Goal: Complete application form: Complete application form

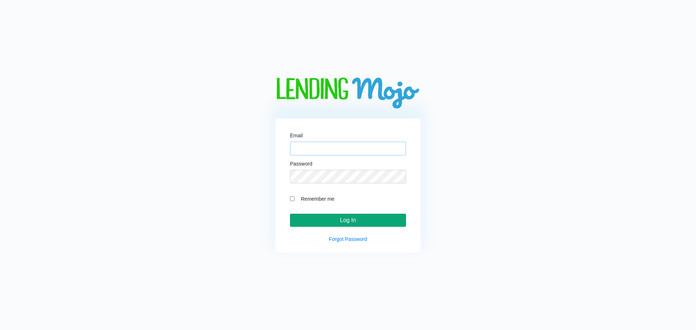
type input "[EMAIL_ADDRESS][DOMAIN_NAME]"
click at [368, 219] on input "Log In" at bounding box center [348, 220] width 116 height 13
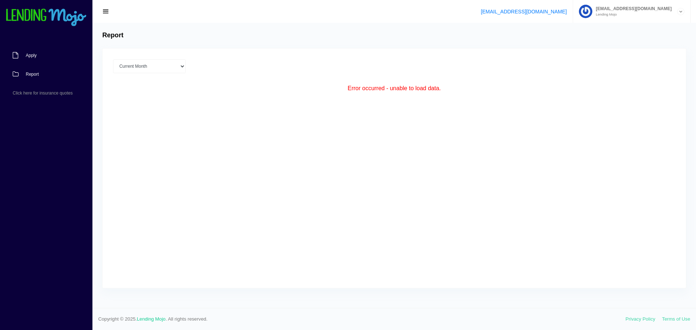
click at [36, 53] on link "Apply" at bounding box center [42, 55] width 85 height 19
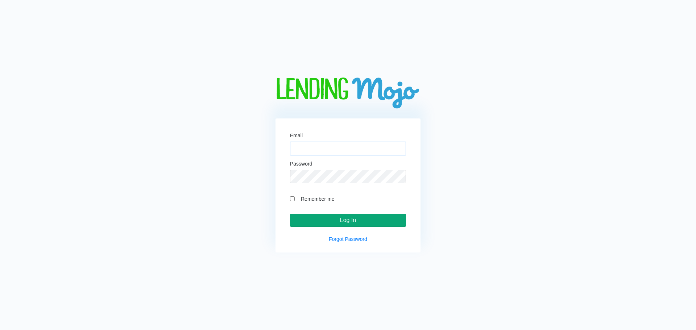
type input "[EMAIL_ADDRESS][DOMAIN_NAME]"
click at [308, 219] on input "Log In" at bounding box center [348, 220] width 116 height 13
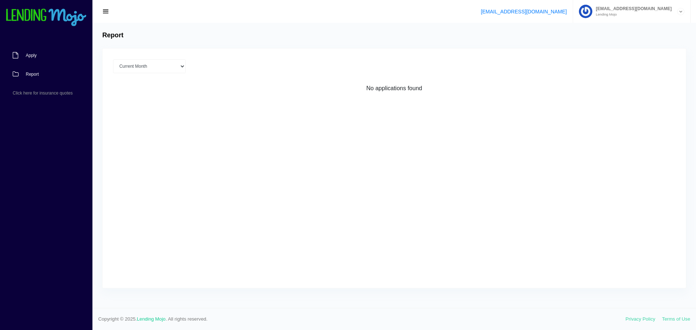
click at [24, 59] on link "Apply" at bounding box center [42, 55] width 85 height 19
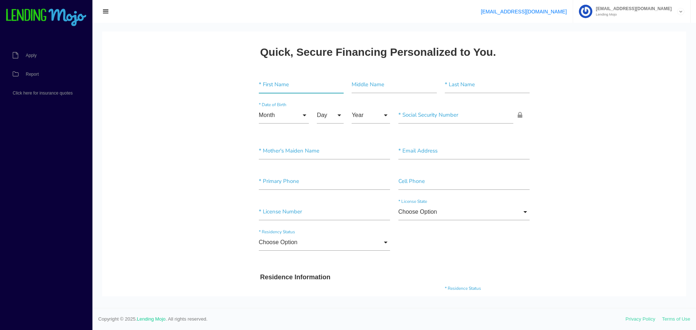
click at [283, 90] on input"] "text" at bounding box center [301, 85] width 85 height 17
click at [283, 89] on input"] "text" at bounding box center [301, 85] width 85 height 17
type input"] "ROSALIE"
type input"] "HYDE"
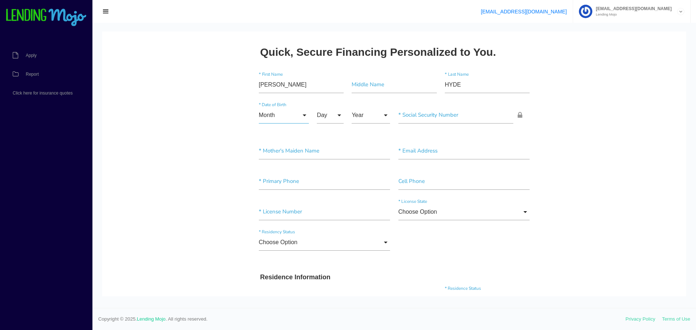
click at [269, 119] on input "Month" at bounding box center [284, 115] width 50 height 17
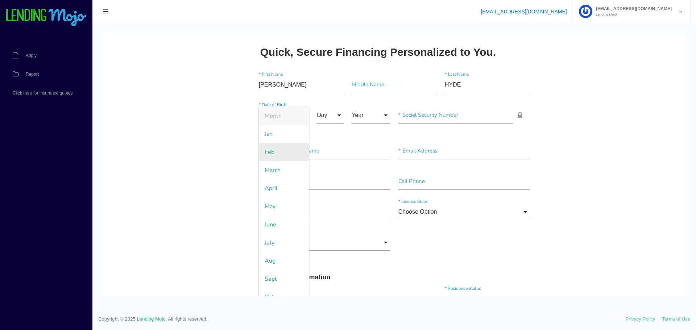
click at [267, 154] on span "Feb" at bounding box center [284, 152] width 50 height 18
type input "Feb"
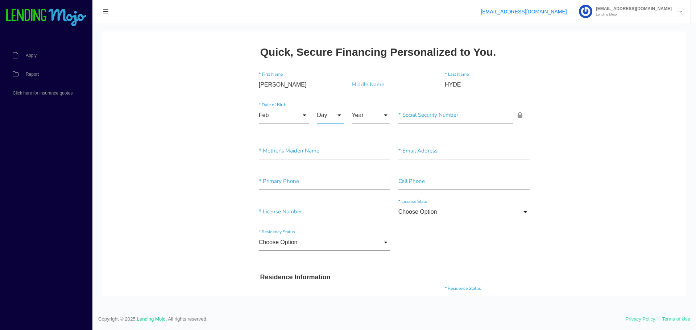
click at [329, 111] on input "Day" at bounding box center [330, 115] width 27 height 17
click at [324, 263] on span "8" at bounding box center [335, 261] width 36 height 18
type input "8"
click at [376, 112] on input "Year" at bounding box center [371, 115] width 38 height 17
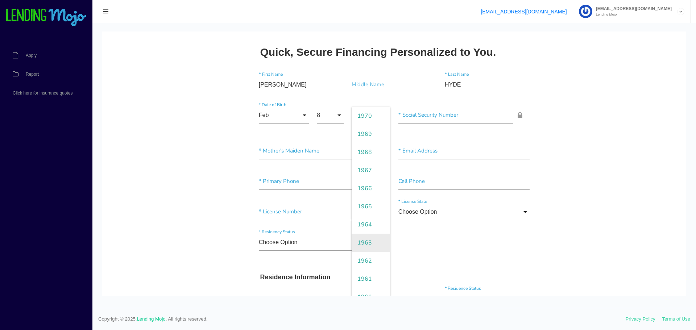
click at [363, 241] on span "1963" at bounding box center [371, 243] width 38 height 18
type input "1963"
click at [444, 118] on input"] "text" at bounding box center [456, 115] width 115 height 17
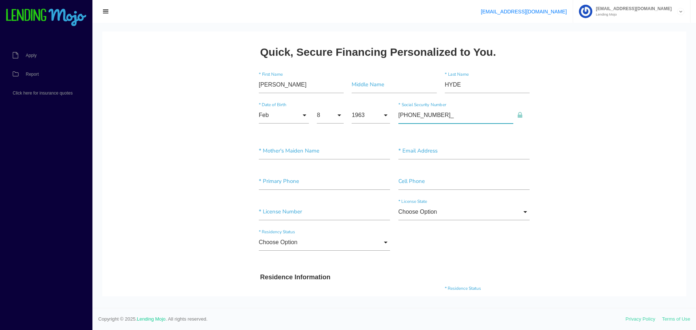
type input"] "040-66-9899"
click at [329, 153] on input"] "text" at bounding box center [325, 151] width 132 height 17
type input"] "HYDE"
type input"] "RCHYDE263@GMAIL.COM"
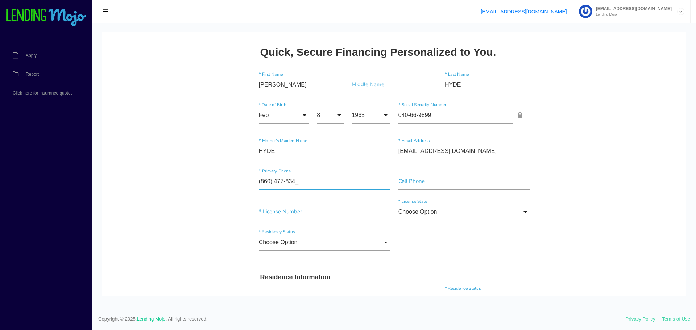
type input"] "(860) 477-8349"
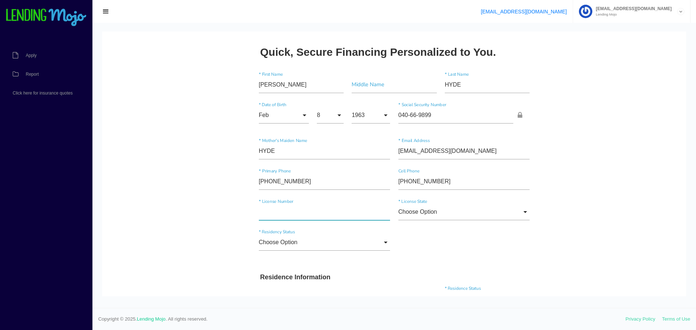
click at [281, 212] on input"] "text" at bounding box center [325, 212] width 132 height 17
type input"] "024335379"
click at [460, 213] on input "Choose Option" at bounding box center [465, 212] width 132 height 17
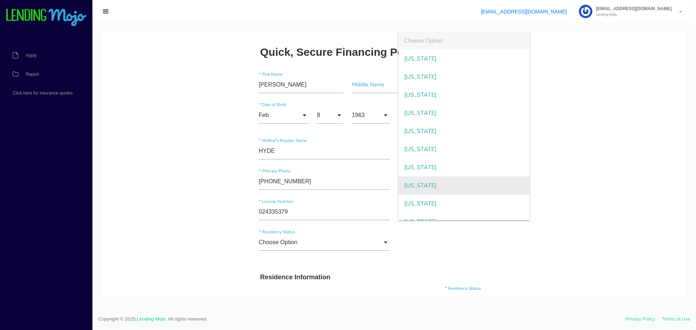
drag, startPoint x: 434, startPoint y: 166, endPoint x: 412, endPoint y: 181, distance: 26.8
click at [434, 166] on span "Connecticut" at bounding box center [465, 168] width 132 height 18
type input "Connecticut"
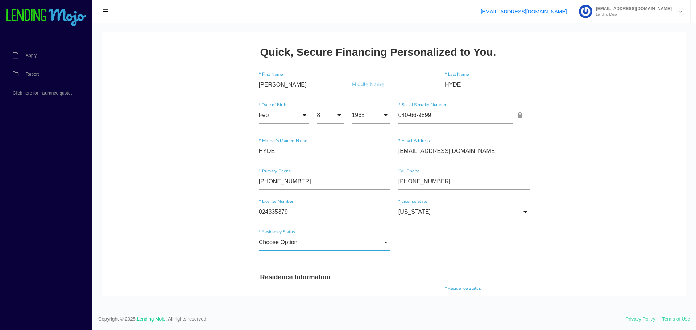
click at [315, 239] on input "Choose Option" at bounding box center [325, 242] width 132 height 17
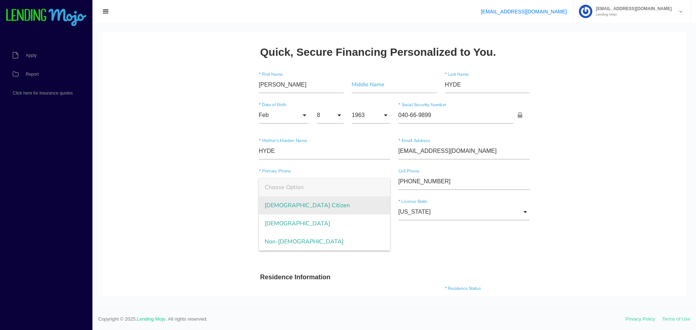
click at [283, 207] on span "US Citizen" at bounding box center [325, 206] width 132 height 18
type input "US Citizen"
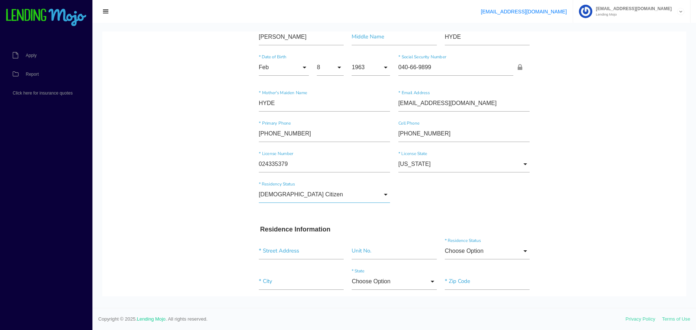
scroll to position [181, 0]
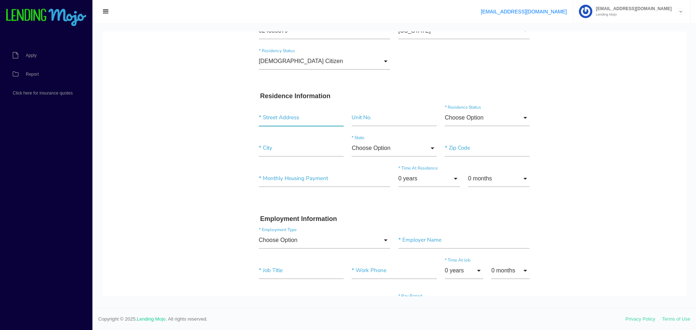
click at [278, 124] on input "text" at bounding box center [301, 118] width 85 height 17
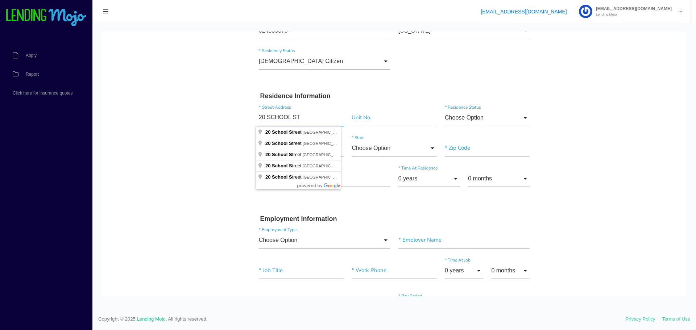
type input "20 SCHOOL ST"
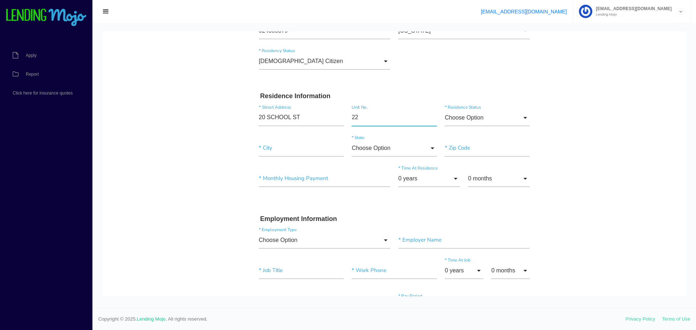
type input"] "22"
click at [453, 117] on input "Choose Option" at bounding box center [487, 118] width 85 height 17
click at [464, 138] on span "Own" at bounding box center [487, 137] width 85 height 18
type input "Own"
click at [264, 156] on input"] "text" at bounding box center [301, 148] width 85 height 17
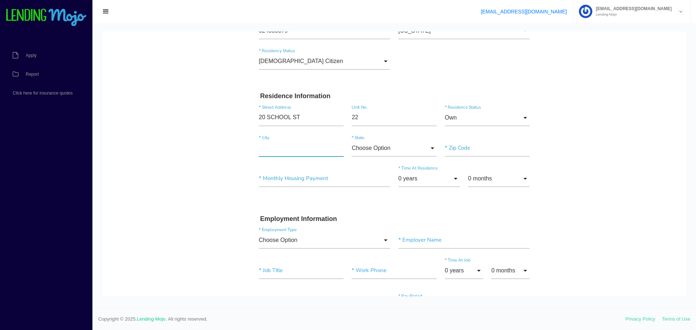
click at [269, 152] on input"] "text" at bounding box center [301, 148] width 85 height 17
type input"] "ROCKY HILL"
click at [401, 148] on input "Choose Option" at bounding box center [394, 148] width 85 height 17
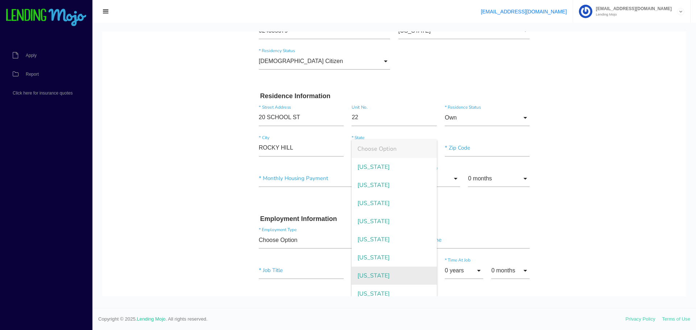
click at [378, 274] on span "Connecticut" at bounding box center [394, 276] width 85 height 18
type input "Connecticut"
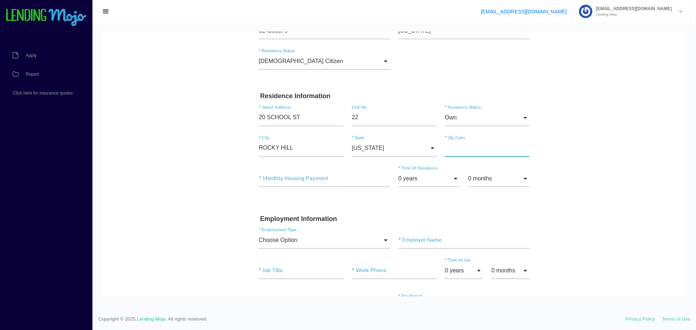
click at [474, 150] on input"] "text" at bounding box center [487, 148] width 85 height 17
type input"] "06067"
click at [330, 177] on input"] "text" at bounding box center [325, 178] width 132 height 17
click at [316, 180] on input"] "text" at bounding box center [325, 178] width 132 height 17
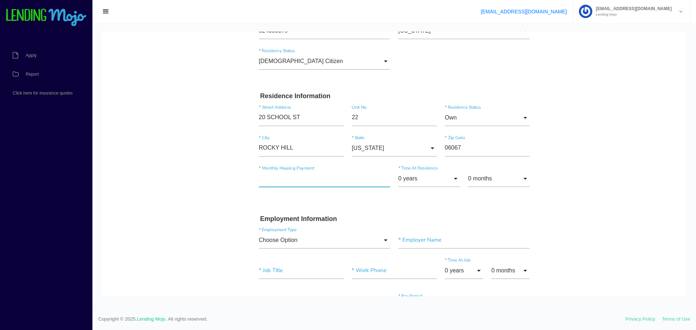
click at [316, 180] on input"] "text" at bounding box center [325, 178] width 132 height 17
type input"] "$345.00"
click at [422, 177] on input "0 years" at bounding box center [430, 178] width 62 height 17
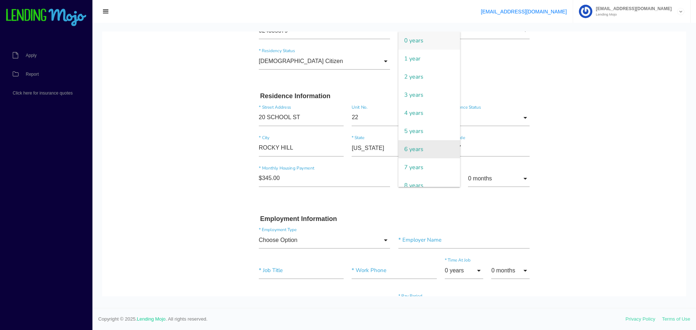
click at [413, 150] on span "6 years" at bounding box center [430, 149] width 62 height 18
type input "6 years"
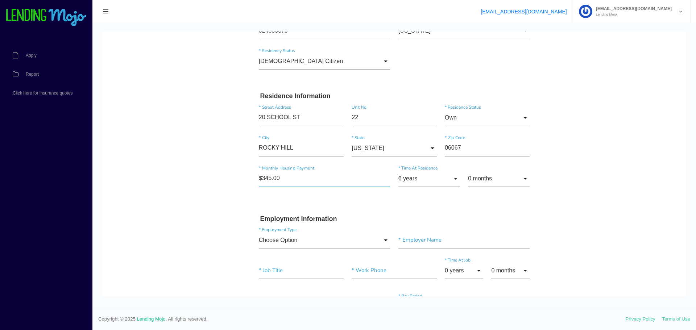
drag, startPoint x: 286, startPoint y: 178, endPoint x: 248, endPoint y: 178, distance: 38.1
click at [250, 178] on div "Quick, Secure Financing Personalized to You. ROSALIE * First Name Middle Name H…" at bounding box center [395, 315] width 290 height 917
click at [494, 114] on input "Own" at bounding box center [487, 118] width 85 height 17
click at [460, 134] on span "Own" at bounding box center [487, 137] width 85 height 18
click at [271, 182] on input"] "$0.00" at bounding box center [325, 178] width 132 height 17
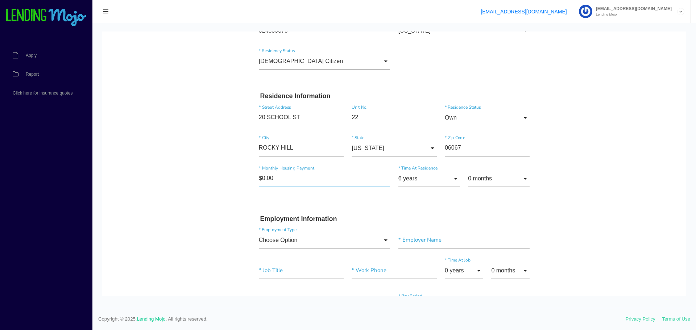
click at [271, 182] on input"] "$0.00" at bounding box center [325, 178] width 132 height 17
type input"] "$345.00"
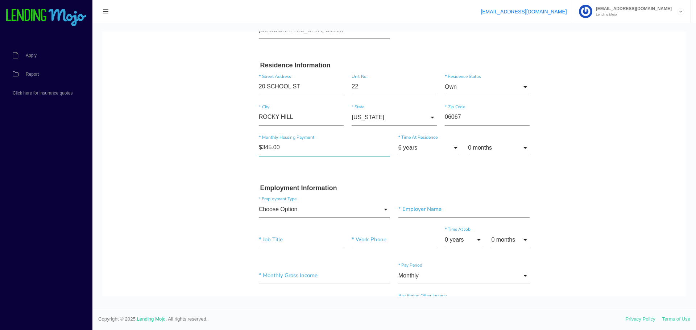
scroll to position [254, 0]
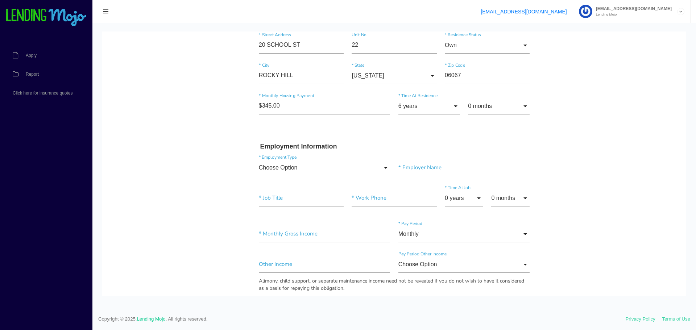
click at [305, 169] on input "Choose Option" at bounding box center [325, 168] width 132 height 17
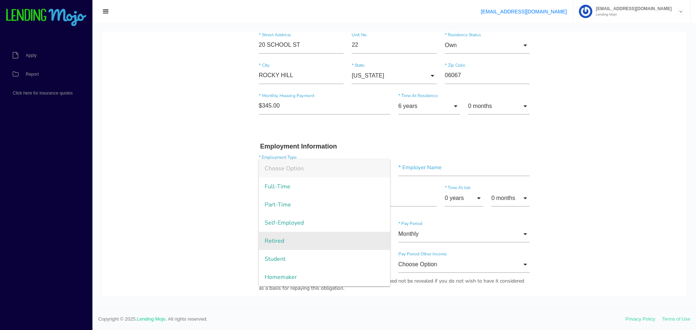
click at [280, 240] on span "Retired" at bounding box center [325, 241] width 132 height 18
type input "Retired"
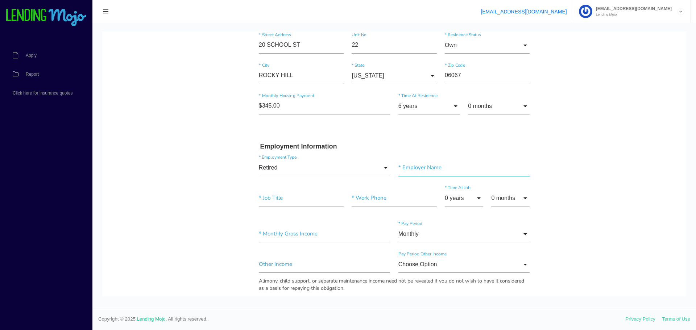
click at [438, 165] on input"] "text" at bounding box center [465, 168] width 132 height 17
type input"] "RETIRED"
click at [305, 200] on input"] "text" at bounding box center [301, 198] width 85 height 17
type input"] "RETIRED"
type input"] "(860) 477-8349"
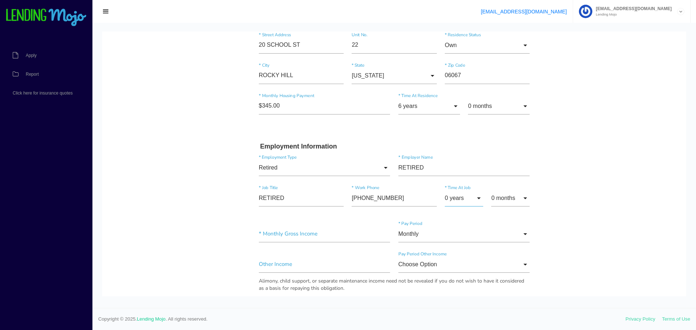
click at [473, 201] on input "0 years" at bounding box center [464, 198] width 38 height 17
click at [463, 148] on span "6 years" at bounding box center [464, 149] width 38 height 18
type input "6 years"
click at [285, 233] on input"] "text" at bounding box center [325, 234] width 132 height 17
type input"] "$3,599.00"
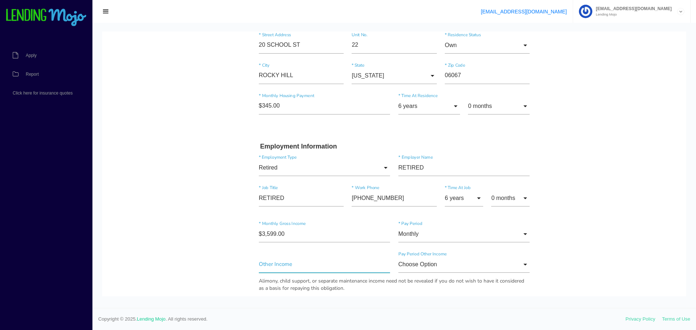
click at [384, 256] on input"] "text" at bounding box center [325, 264] width 132 height 17
type input"] "$989.00"
click at [458, 263] on input "Choose Option" at bounding box center [465, 264] width 132 height 17
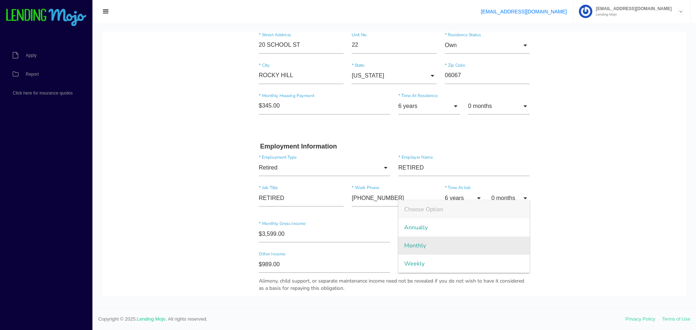
click at [411, 243] on span "Monthly" at bounding box center [465, 246] width 132 height 18
type input "Monthly"
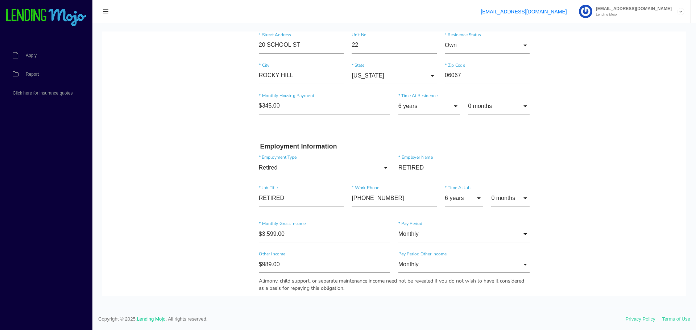
click at [573, 148] on body "Quick, Secure Financing Personalized to You. ROSALIE * First Name Middle Name H…" at bounding box center [394, 254] width 584 height 953
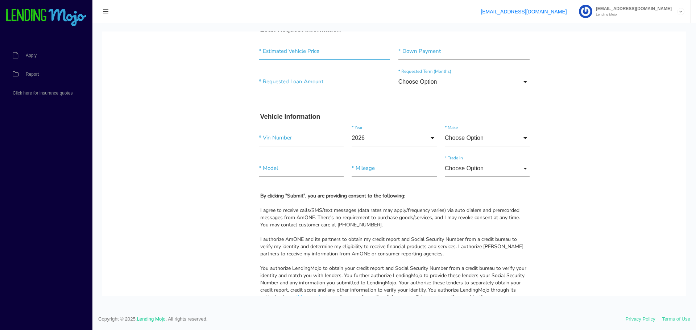
click at [321, 50] on input"] "text" at bounding box center [325, 51] width 132 height 17
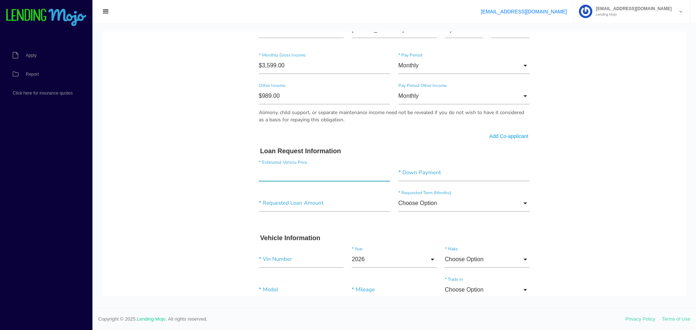
scroll to position [435, 0]
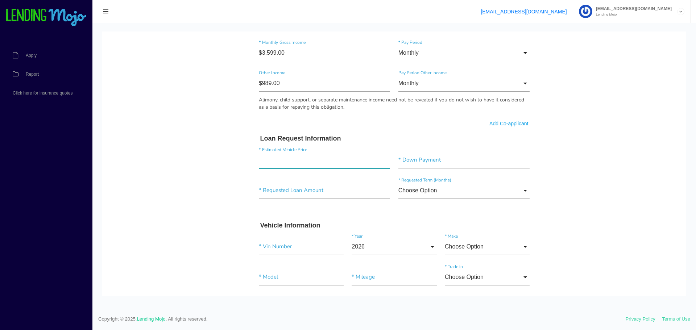
click at [311, 168] on input"] "text" at bounding box center [325, 160] width 132 height 17
click at [313, 164] on input"] "text" at bounding box center [325, 160] width 132 height 17
click at [316, 163] on input"] "text" at bounding box center [325, 160] width 132 height 17
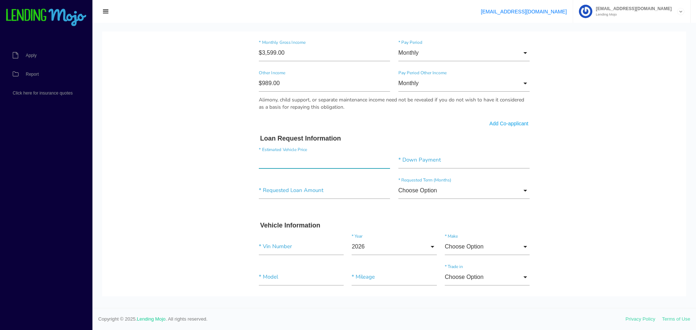
click at [316, 163] on input"] "text" at bounding box center [325, 160] width 132 height 17
type input"] "$13,995.00"
drag, startPoint x: 313, startPoint y: 164, endPoint x: 255, endPoint y: 164, distance: 58.8
click at [255, 164] on div "$13,995.00 * Estimated Vehicle Price" at bounding box center [325, 162] width 140 height 20
click at [436, 160] on input"] "text" at bounding box center [465, 160] width 132 height 17
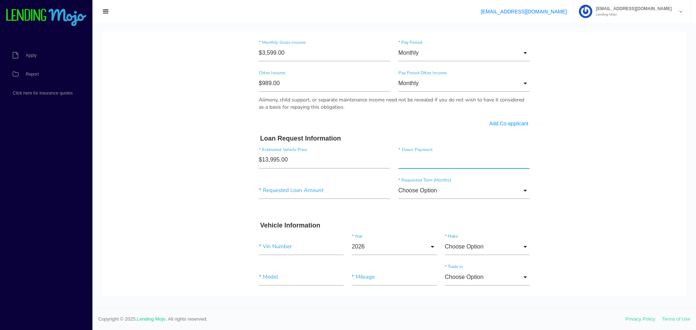
type input"] "$0.00"
click at [342, 192] on input"] "text" at bounding box center [325, 190] width 132 height 17
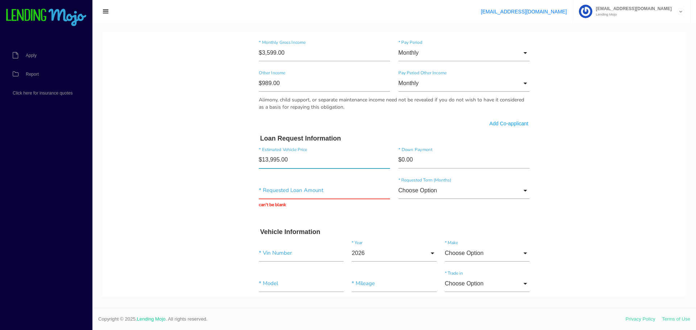
drag, startPoint x: 290, startPoint y: 159, endPoint x: 223, endPoint y: 159, distance: 67.1
click at [223, 159] on body "Quick, Secure Financing Personalized to You. ROSALIE * First Name Middle Name H…" at bounding box center [394, 75] width 584 height 959
click at [473, 190] on input "Choose Option" at bounding box center [465, 190] width 132 height 17
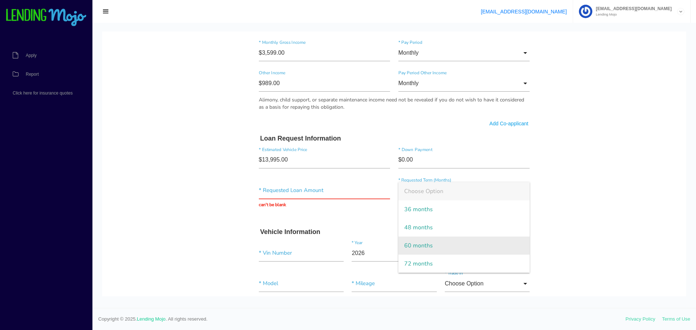
click at [410, 246] on span "60 months" at bounding box center [465, 246] width 132 height 18
type input "60 months"
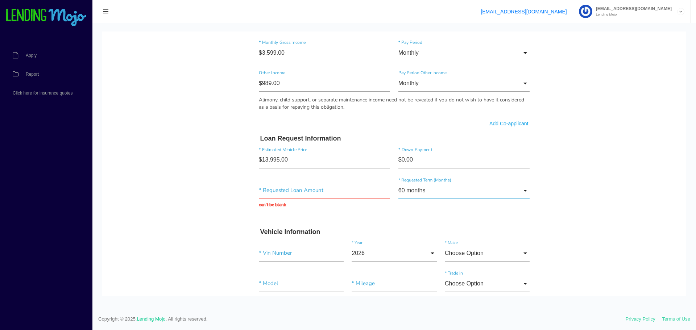
scroll to position [472, 0]
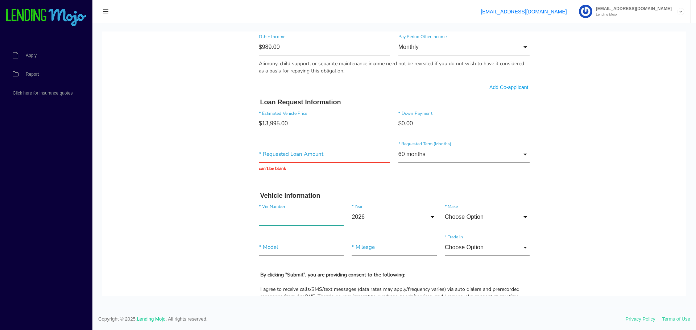
paste input"] "[US_VEHICLE_IDENTIFICATION_NUMBER]"
type input"] "[US_VEHICLE_IDENTIFICATION_NUMBER]"
click at [400, 217] on input "2026" at bounding box center [394, 217] width 85 height 17
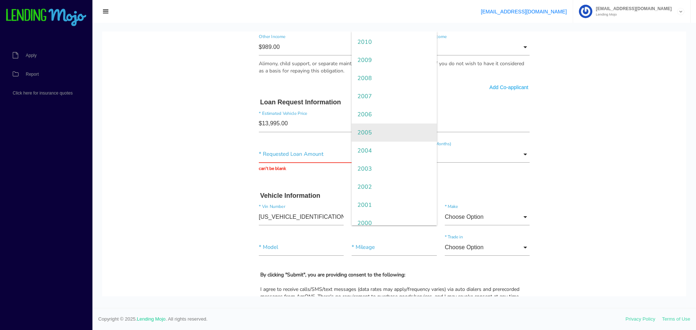
scroll to position [290, 0]
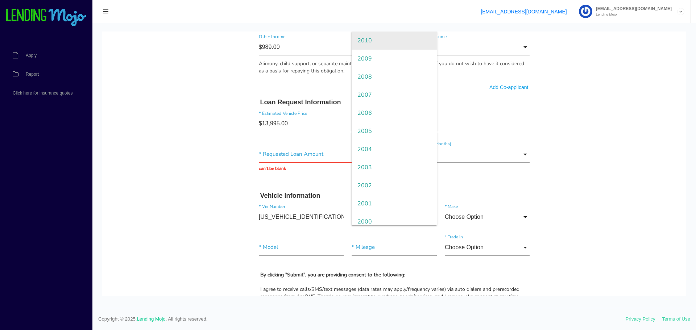
click at [364, 41] on span "2010" at bounding box center [394, 41] width 85 height 18
type input "2010"
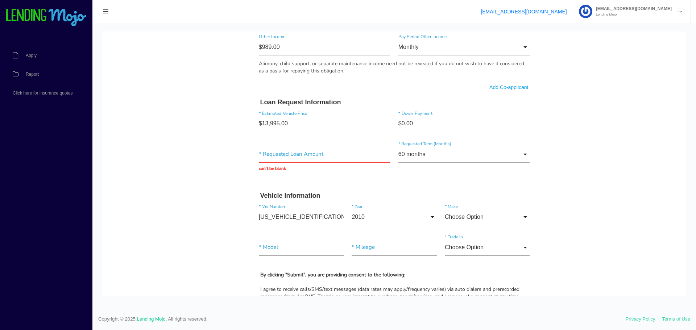
click at [474, 222] on input "Choose Option" at bounding box center [487, 217] width 85 height 17
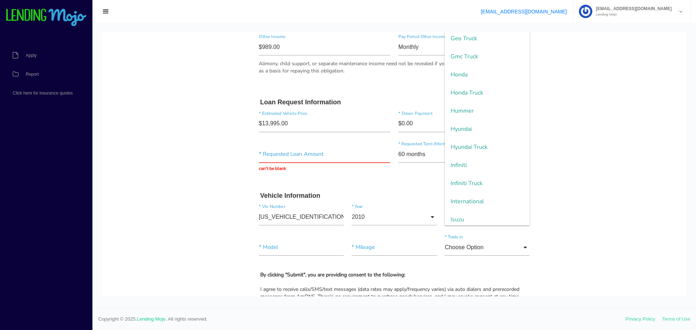
scroll to position [608, 0]
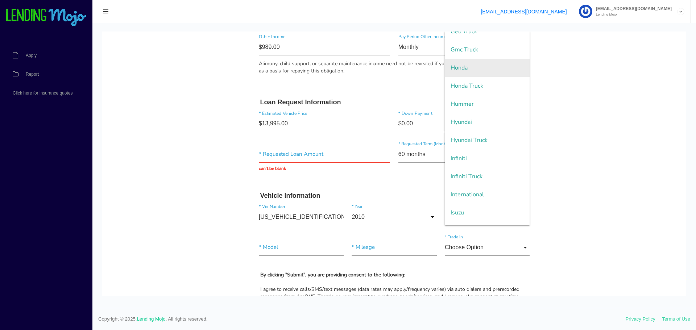
click at [460, 67] on span "Honda" at bounding box center [487, 68] width 85 height 18
type input "Honda"
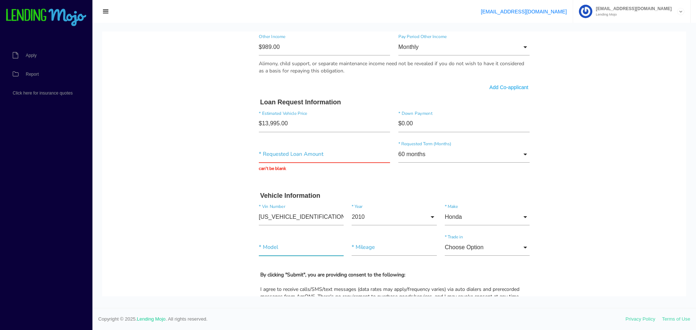
click at [291, 246] on input"] "text" at bounding box center [301, 247] width 85 height 17
type input"] "ODYSSEY"
click at [505, 250] on input "Choose Option" at bounding box center [487, 247] width 85 height 17
drag, startPoint x: 458, startPoint y: 268, endPoint x: 454, endPoint y: 292, distance: 24.0
click at [455, 292] on form "ROSALIE * First Name Middle Name HYDE * Last Name Feb Month Jan Feb March April…" at bounding box center [394, 43] width 279 height 895
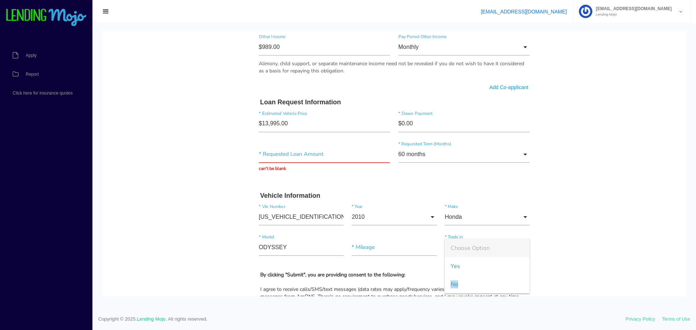
scroll to position [482, 0]
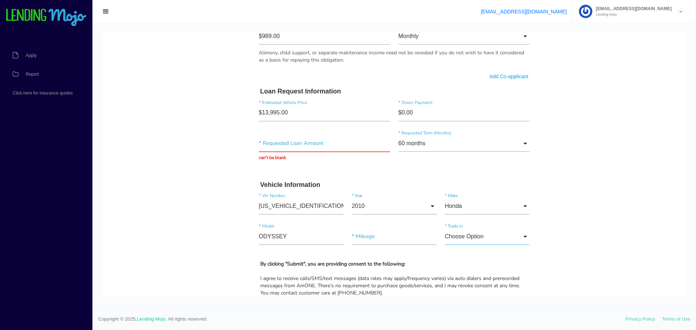
click at [466, 235] on input "Choose Option" at bounding box center [487, 237] width 85 height 17
click at [451, 276] on span "No" at bounding box center [487, 274] width 85 height 18
type input "No"
click at [377, 237] on input"] "text" at bounding box center [394, 237] width 85 height 17
type input"] "33,659"
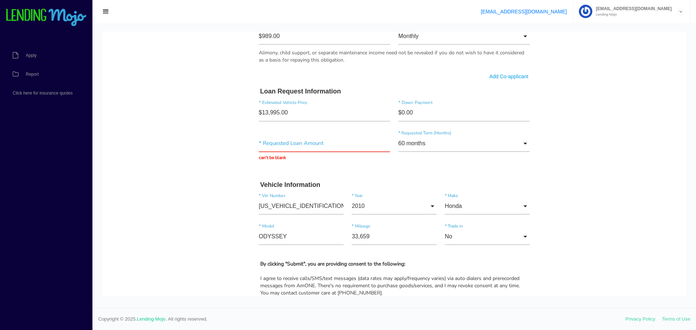
click at [584, 127] on body "Quick, Secure Financing Personalized to You. ROSALIE * First Name Middle Name H…" at bounding box center [394, 28] width 584 height 959
click at [322, 142] on input "text" at bounding box center [325, 143] width 132 height 17
drag, startPoint x: 285, startPoint y: 146, endPoint x: 247, endPoint y: 143, distance: 37.8
click at [250, 143] on div "Quick, Secure Financing Personalized to You. ROSALIE * First Name Middle Name H…" at bounding box center [395, 17] width 290 height 923
type input "$5,000.00"
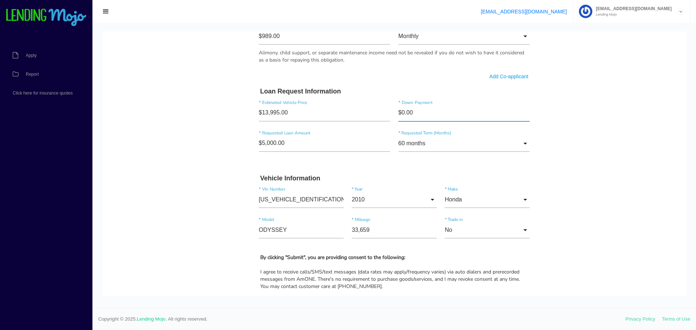
drag, startPoint x: 420, startPoint y: 110, endPoint x: 390, endPoint y: 111, distance: 30.1
click at [390, 111] on div "$13,995.00 * Estimated Vehicle Price $0.00 * Down Payment" at bounding box center [394, 114] width 279 height 30
click at [587, 87] on body "Quick, Secure Financing Personalized to You. ROSALIE * First Name Middle Name H…" at bounding box center [394, 25] width 584 height 953
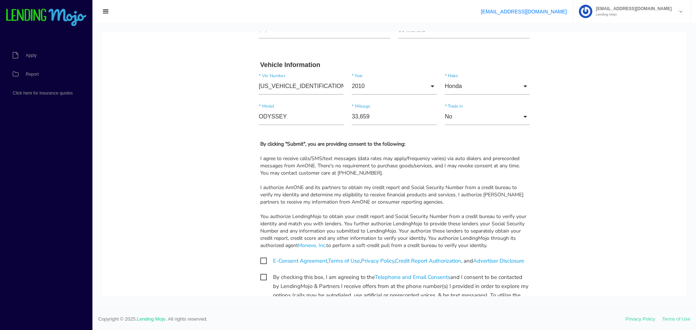
scroll to position [696, 0]
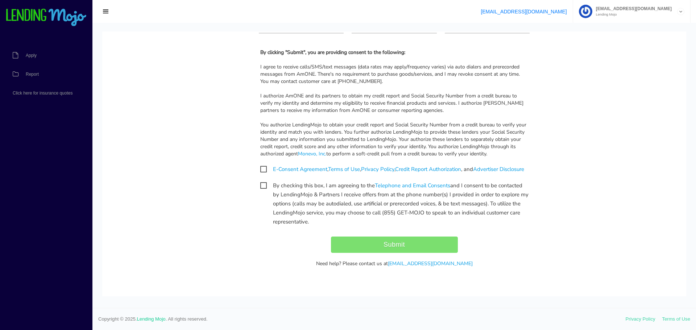
click at [262, 165] on span "E-Consent Agreement , Terms of Use , Privacy Policy , Credit Report Authorizati…" at bounding box center [392, 169] width 264 height 9
checkbox input "true"
click at [260, 187] on span "By checking this box, I am agreeing to the Telephone and Email Consents and I c…" at bounding box center [394, 185] width 268 height 9
checkbox input "true"
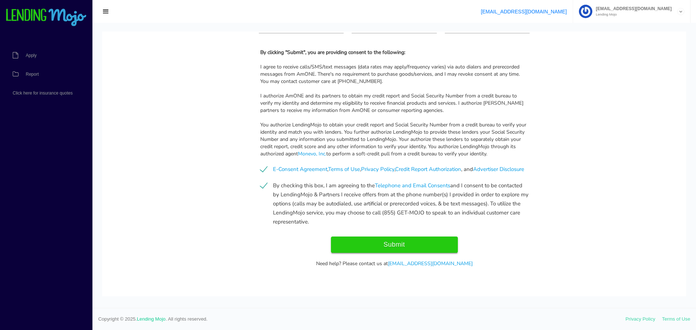
click at [421, 243] on input "Submit" at bounding box center [394, 245] width 127 height 16
type input "Submitting..."
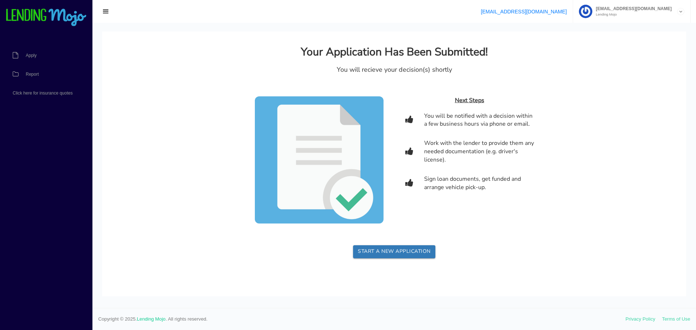
scroll to position [0, 0]
click at [31, 74] on span "Report" at bounding box center [32, 74] width 13 height 4
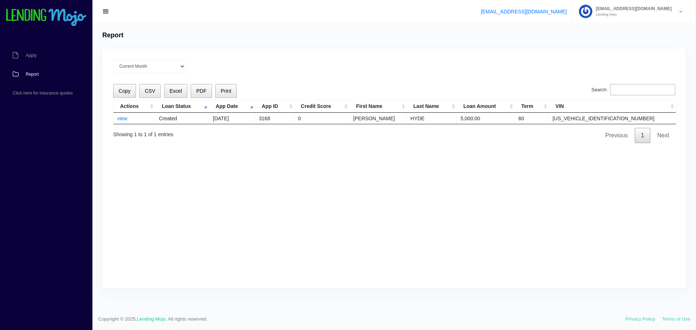
click at [255, 138] on div "Copy CSV Excel PDF Print Search: Actions Loan Status App Date App ID Credit Sco…" at bounding box center [394, 113] width 563 height 59
click at [121, 118] on link "view" at bounding box center [122, 119] width 10 height 6
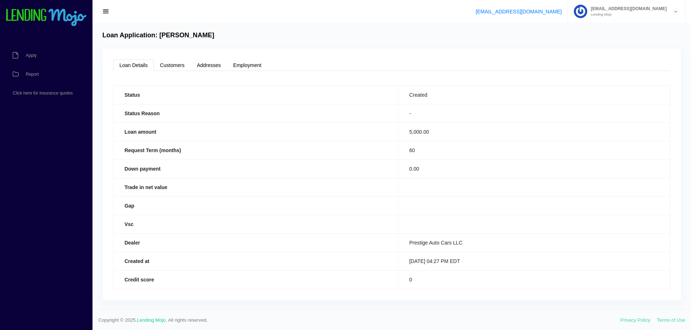
scroll to position [1, 0]
drag, startPoint x: 404, startPoint y: 275, endPoint x: 125, endPoint y: 273, distance: 279.7
click at [125, 273] on tr "Credit score 0" at bounding box center [392, 278] width 557 height 18
click at [285, 180] on th "Trade in net value" at bounding box center [256, 186] width 285 height 18
click at [184, 68] on link "Customers" at bounding box center [172, 64] width 37 height 12
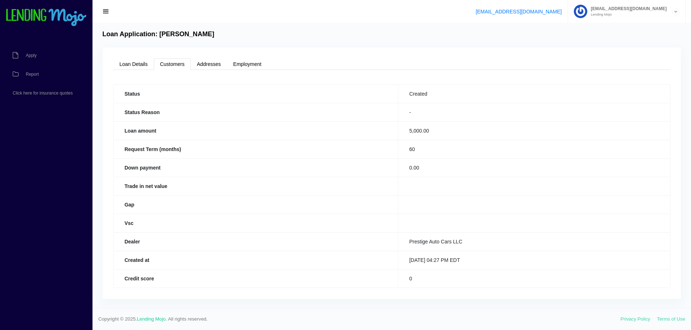
scroll to position [0, 0]
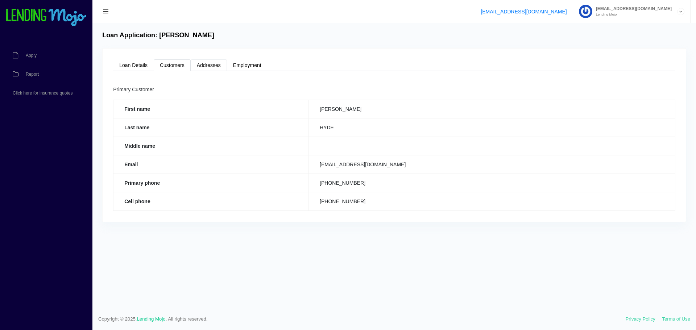
click at [209, 69] on link "Addresses" at bounding box center [209, 65] width 36 height 12
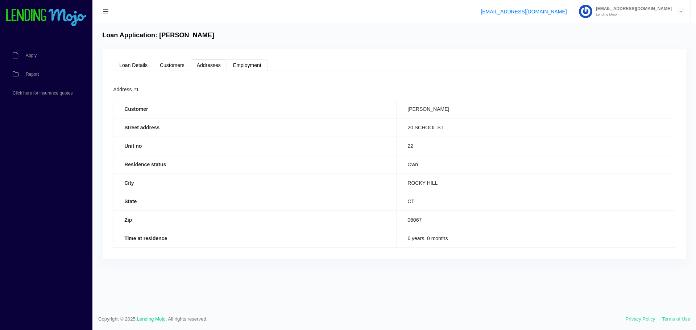
click at [252, 63] on link "Employment" at bounding box center [247, 65] width 41 height 12
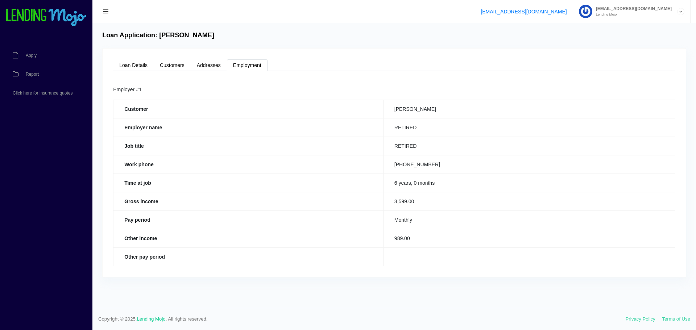
click at [113, 56] on div "Loan Details Customers Addresses Employment Status Created Status Reason - Loan…" at bounding box center [395, 163] width 584 height 229
click at [123, 61] on link "Loan Details" at bounding box center [133, 65] width 41 height 12
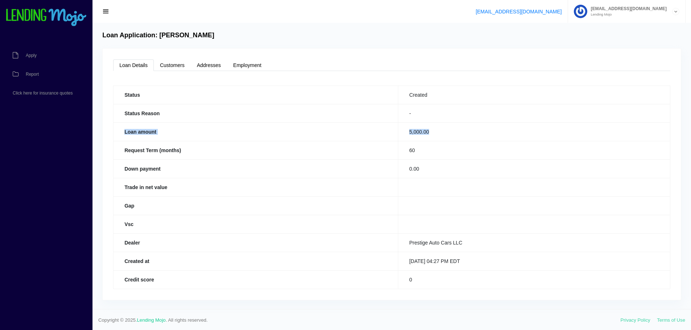
drag, startPoint x: 119, startPoint y: 129, endPoint x: 423, endPoint y: 138, distance: 304.1
click at [423, 138] on tr "Loan amount 5,000.00" at bounding box center [392, 132] width 557 height 18
click at [32, 56] on span "Apply" at bounding box center [31, 55] width 11 height 4
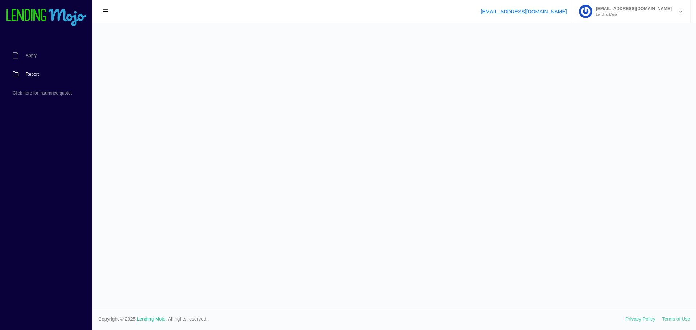
click at [30, 69] on link "Report" at bounding box center [42, 74] width 85 height 19
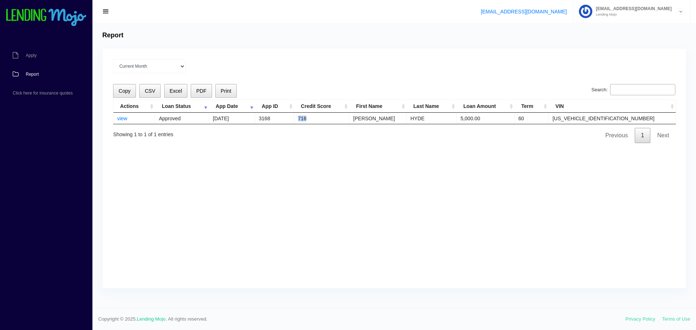
drag, startPoint x: 320, startPoint y: 119, endPoint x: 338, endPoint y: 119, distance: 18.9
click at [338, 119] on td "716" at bounding box center [322, 118] width 55 height 11
click at [297, 184] on div "Current Month [DATE] [DATE] [DATE] [DATE] [DATE] All time Loading Copy CSV Exce…" at bounding box center [395, 169] width 584 height 240
drag, startPoint x: 165, startPoint y: 119, endPoint x: 194, endPoint y: 119, distance: 29.0
click at [193, 119] on td "Approved" at bounding box center [182, 118] width 54 height 11
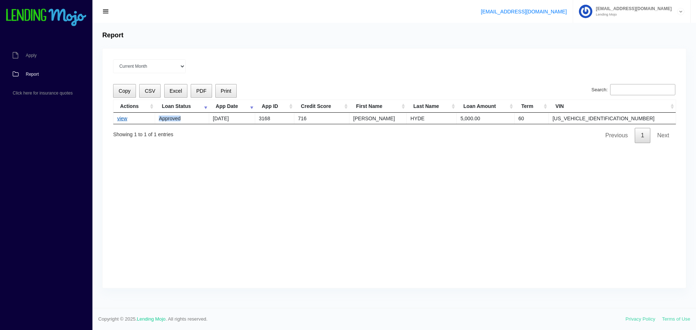
click at [121, 118] on link "view" at bounding box center [122, 119] width 10 height 6
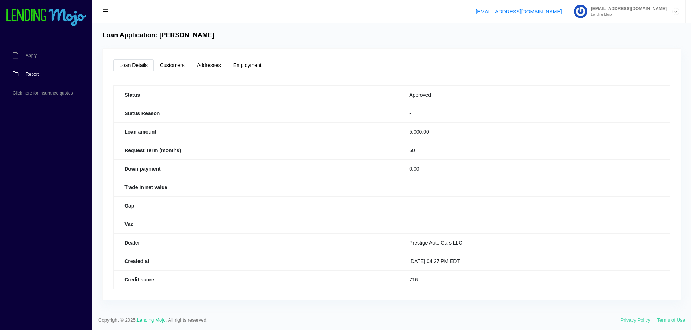
click at [32, 71] on link "Report" at bounding box center [42, 74] width 85 height 19
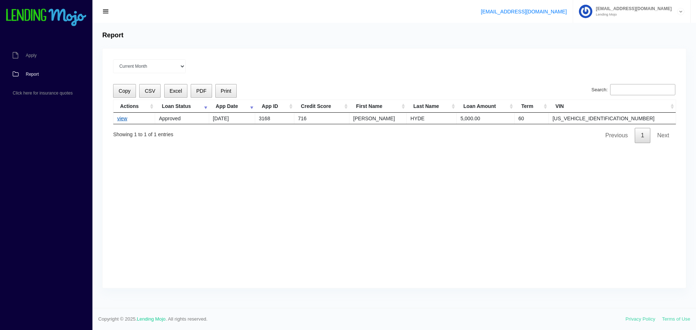
click at [123, 121] on link "view" at bounding box center [122, 119] width 10 height 6
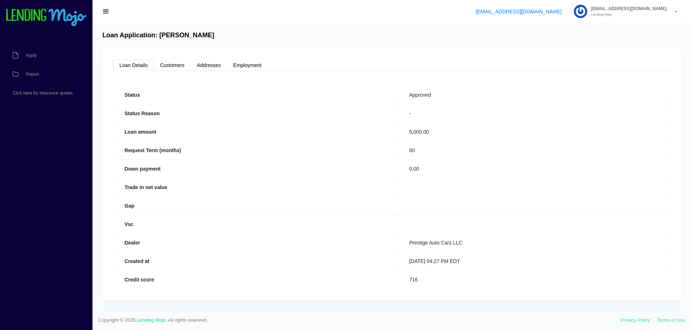
scroll to position [1, 0]
click at [407, 100] on td "Approved" at bounding box center [534, 94] width 272 height 18
click at [408, 96] on td "Approved" at bounding box center [534, 94] width 272 height 18
click at [408, 95] on td "Approved" at bounding box center [534, 94] width 272 height 18
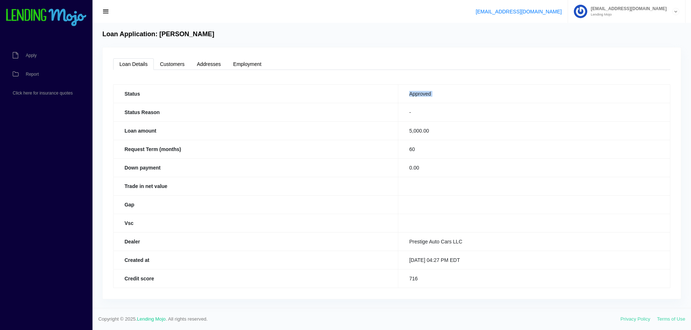
click at [408, 95] on td "Approved" at bounding box center [534, 94] width 272 height 18
click at [109, 16] on button "button" at bounding box center [106, 12] width 16 height 10
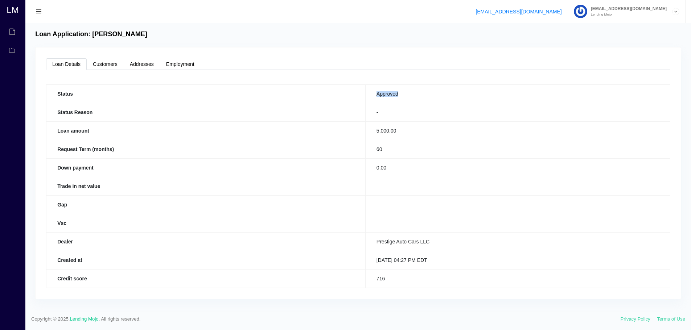
click at [44, 8] on button "button" at bounding box center [39, 12] width 16 height 10
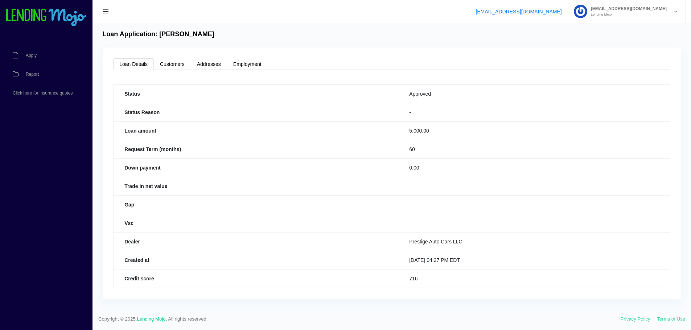
drag, startPoint x: 329, startPoint y: 94, endPoint x: 312, endPoint y: 117, distance: 28.8
drag, startPoint x: 312, startPoint y: 117, endPoint x: 475, endPoint y: 93, distance: 165.0
click at [475, 93] on td "Approved" at bounding box center [534, 94] width 272 height 18
drag, startPoint x: 425, startPoint y: 94, endPoint x: 395, endPoint y: 96, distance: 30.6
click at [398, 96] on td "Approved" at bounding box center [534, 94] width 272 height 18
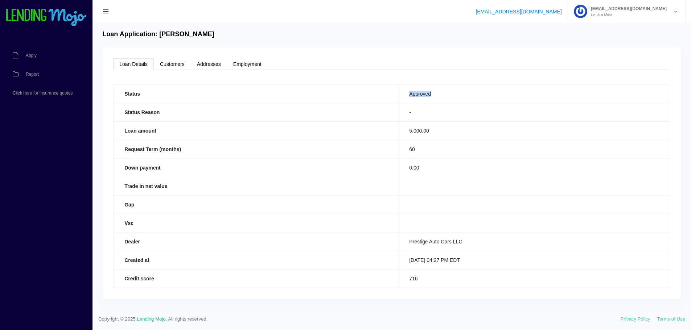
click at [401, 102] on td "Approved" at bounding box center [534, 94] width 272 height 18
click at [424, 92] on td "Approved" at bounding box center [534, 94] width 272 height 18
drag, startPoint x: 424, startPoint y: 92, endPoint x: 394, endPoint y: 97, distance: 30.5
click at [398, 97] on td "Approved" at bounding box center [534, 94] width 272 height 18
click at [398, 106] on td "-" at bounding box center [534, 112] width 272 height 18
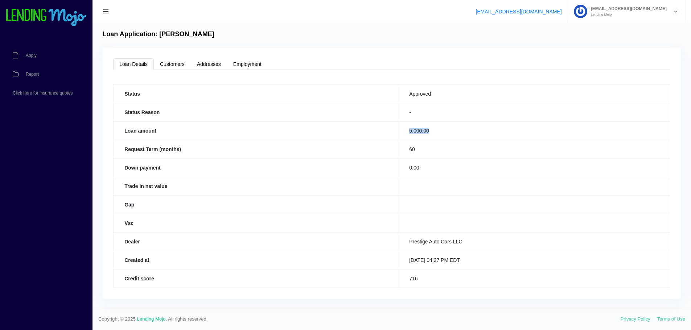
drag, startPoint x: 420, startPoint y: 128, endPoint x: 396, endPoint y: 131, distance: 24.8
click at [398, 131] on td "5,000.00" at bounding box center [534, 131] width 272 height 18
drag, startPoint x: 119, startPoint y: 91, endPoint x: 391, endPoint y: 111, distance: 272.4
click at [391, 111] on tbody "Status Approved Status Reason - Loan amount 5,000.00 Request Term (months) 60 D…" at bounding box center [392, 186] width 557 height 203
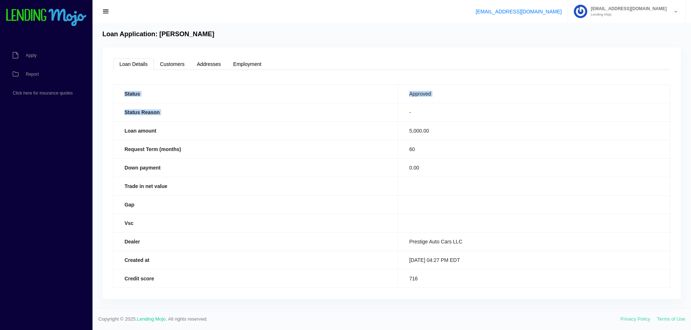
click at [361, 100] on th "Status" at bounding box center [256, 94] width 285 height 18
click at [287, 104] on th "Status Reason" at bounding box center [256, 112] width 285 height 18
click at [336, 116] on th "Status Reason" at bounding box center [256, 112] width 285 height 18
